Goal: Information Seeking & Learning: Learn about a topic

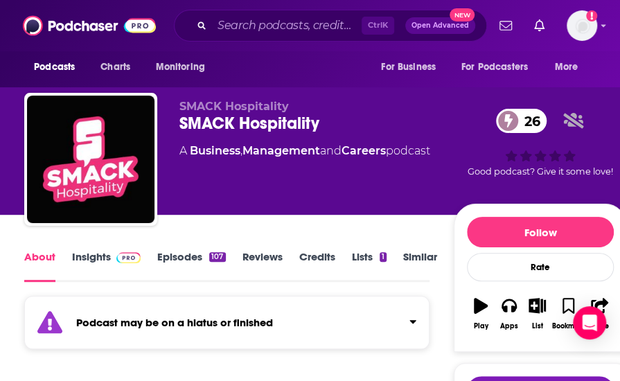
click at [97, 261] on link "Insights" at bounding box center [106, 266] width 69 height 32
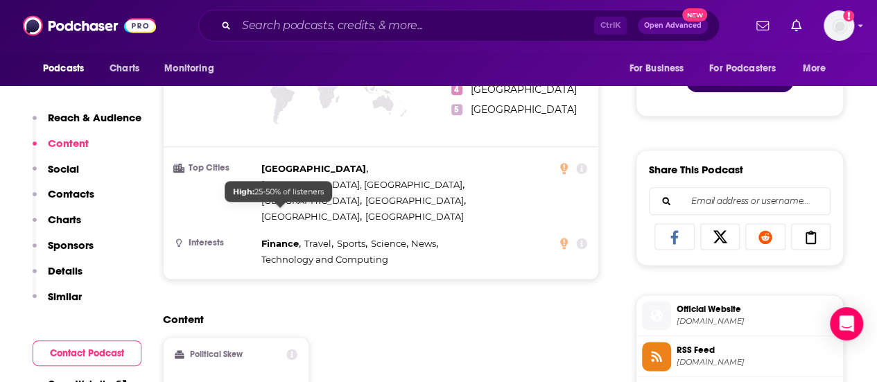
scroll to position [678, 0]
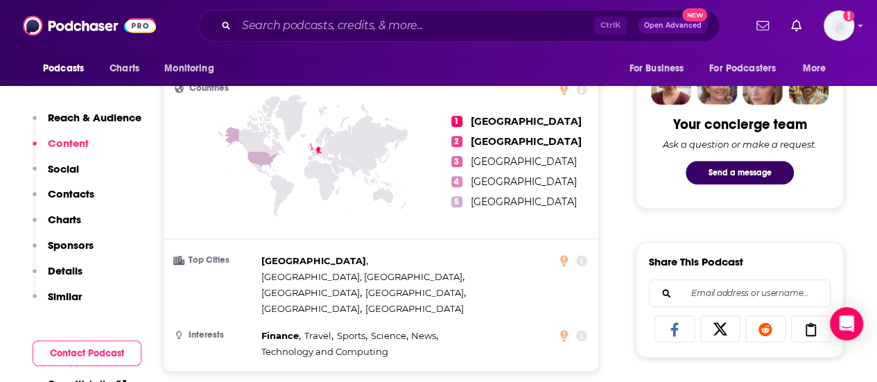
click at [98, 122] on p "Reach & Audience" at bounding box center [95, 117] width 94 height 13
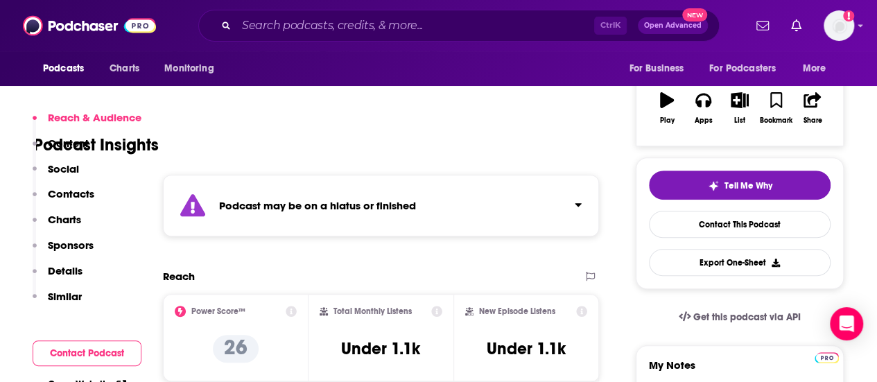
scroll to position [216, 0]
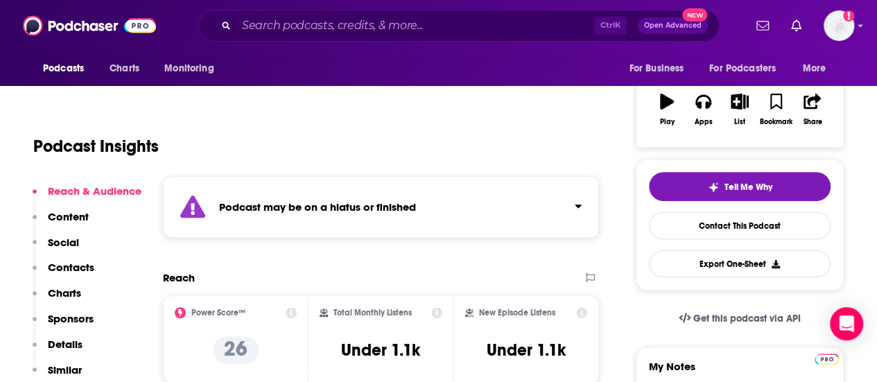
click at [561, 206] on div "Podcast may be on a hiatus or finished" at bounding box center [381, 207] width 436 height 62
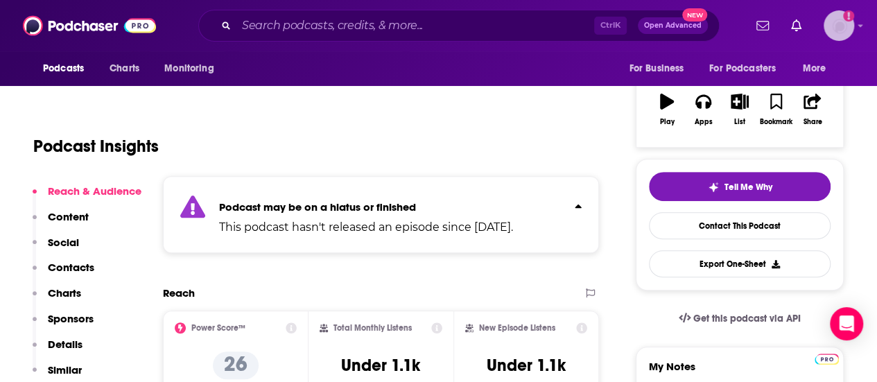
click at [619, 31] on img "Logged in as evafrank" at bounding box center [838, 25] width 30 height 30
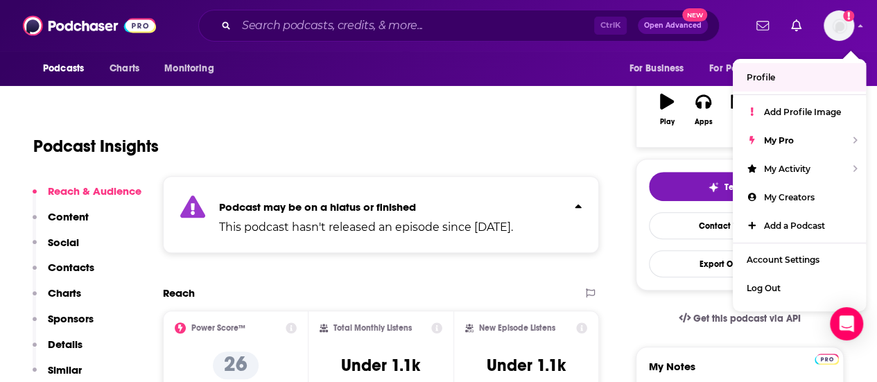
click at [432, 187] on div "Podcast may be on a hiatus or finished This podcast hasn't released an episode …" at bounding box center [381, 214] width 436 height 77
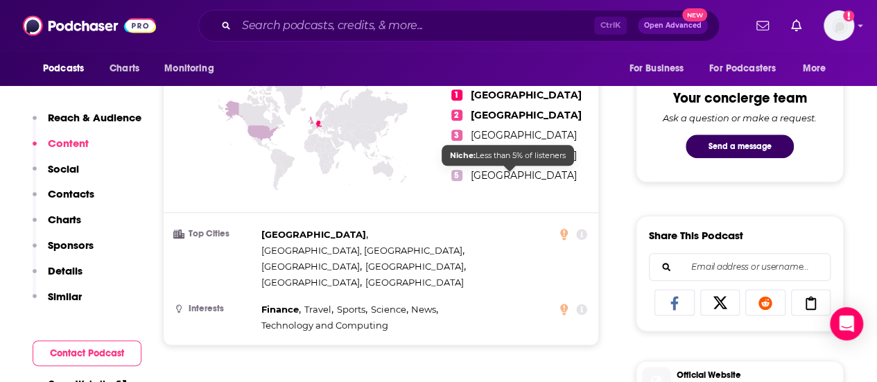
scroll to position [674, 0]
